Goal: Information Seeking & Learning: Check status

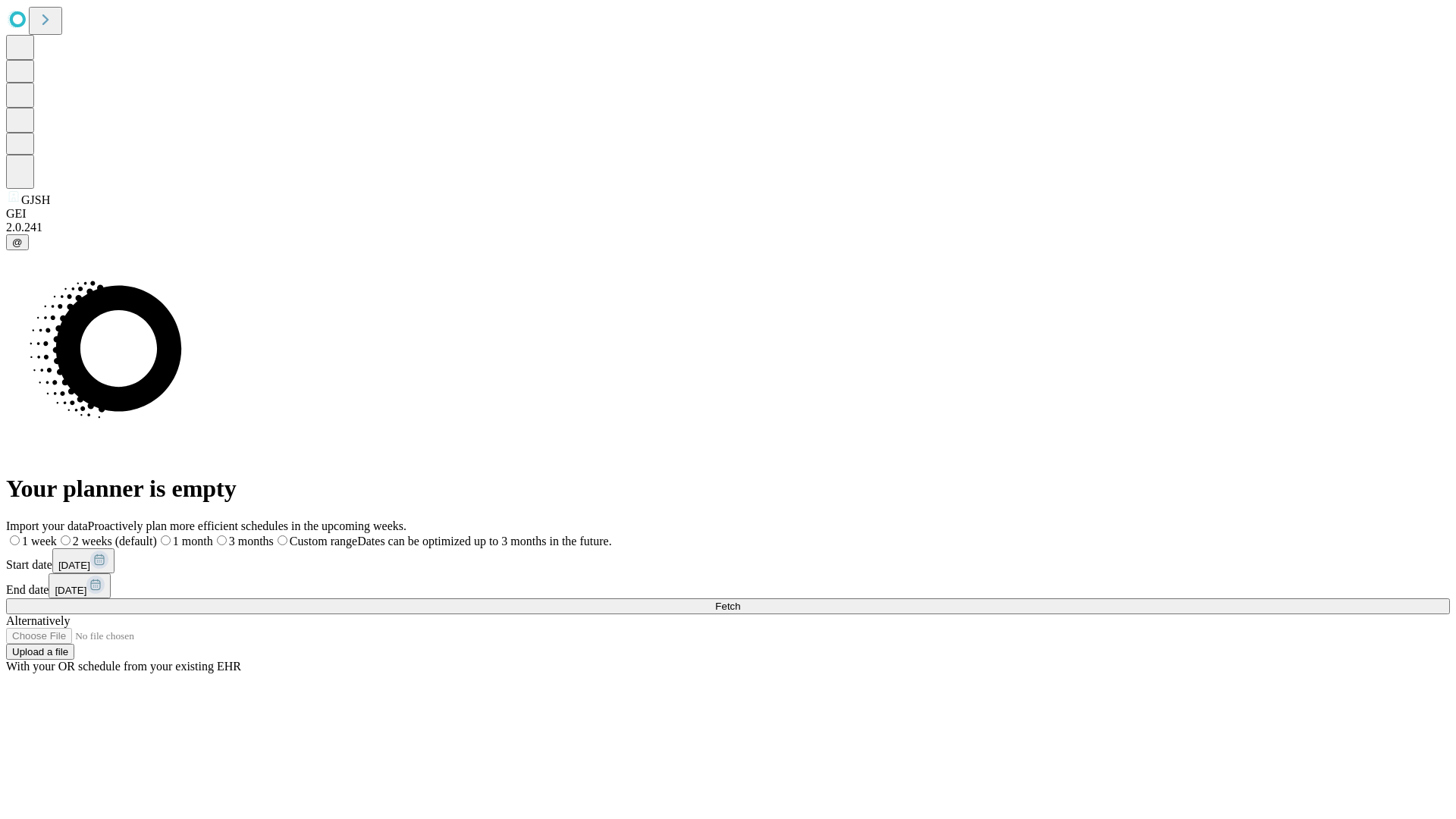
click at [741, 601] on span "Fetch" at bounding box center [728, 607] width 25 height 11
